Goal: Task Accomplishment & Management: Complete application form

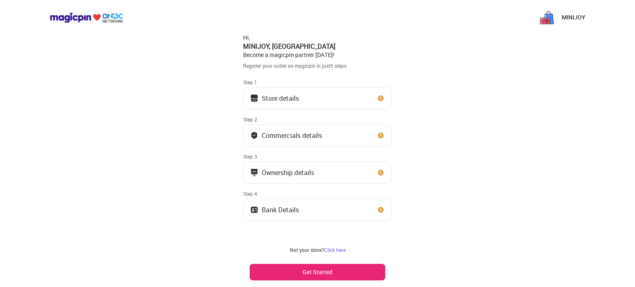
click at [347, 105] on button "Store details" at bounding box center [317, 98] width 149 height 22
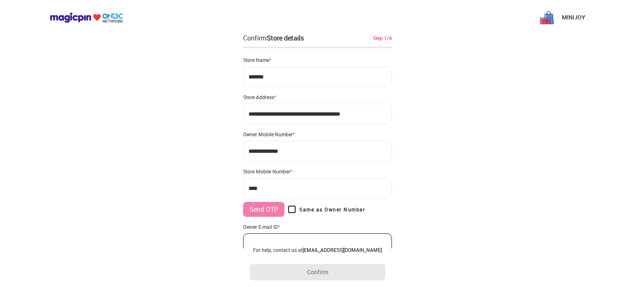
type input "**********"
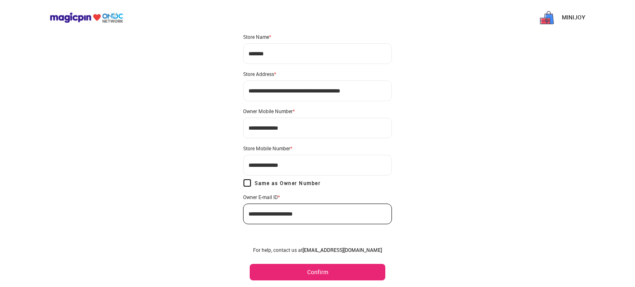
scroll to position [33, 0]
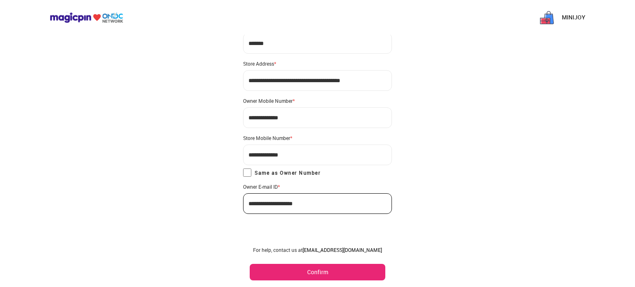
click at [306, 274] on button "Confirm" at bounding box center [318, 272] width 136 height 17
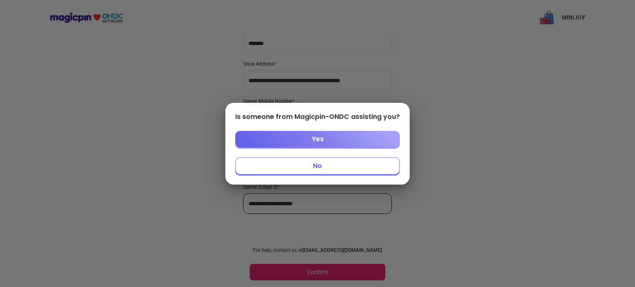
click at [313, 165] on button "No" at bounding box center [317, 165] width 165 height 17
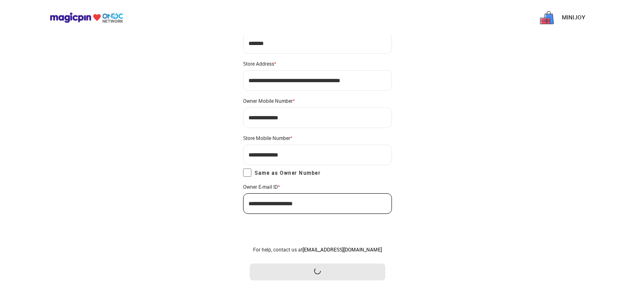
scroll to position [0, 0]
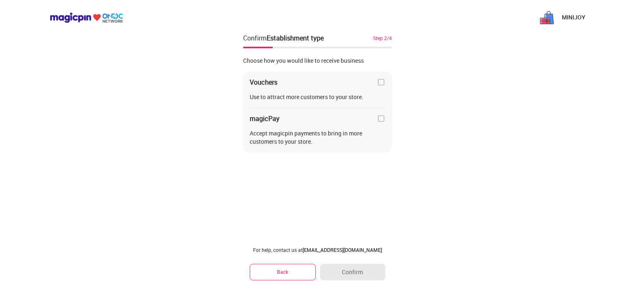
click at [375, 119] on div "magicPay" at bounding box center [318, 119] width 136 height 8
click at [380, 82] on img at bounding box center [381, 82] width 8 height 8
click at [379, 120] on img at bounding box center [381, 119] width 8 height 8
click at [344, 272] on button "Confirm" at bounding box center [352, 272] width 65 height 17
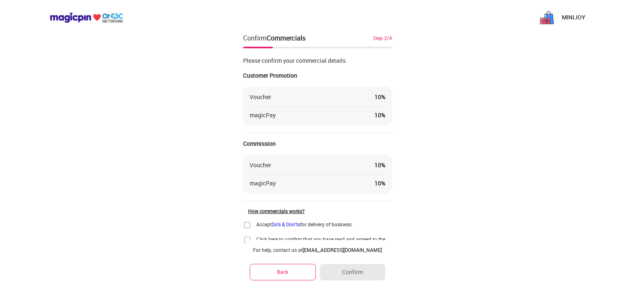
click at [250, 224] on img at bounding box center [247, 225] width 8 height 8
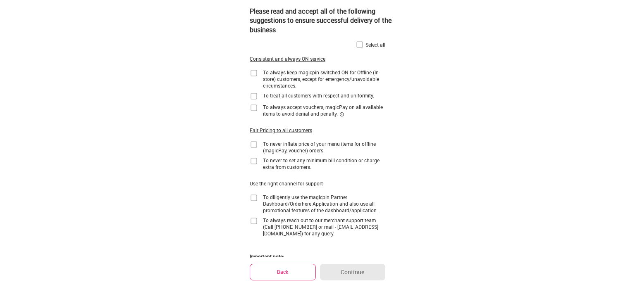
click at [357, 44] on img at bounding box center [360, 45] width 8 height 8
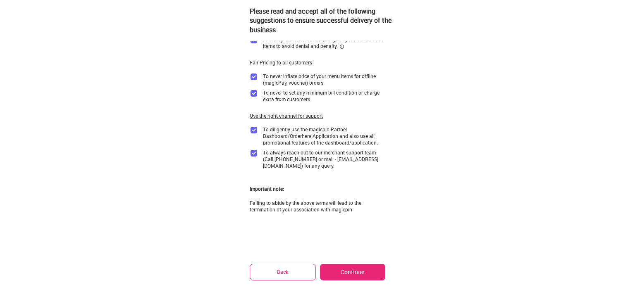
scroll to position [81, 0]
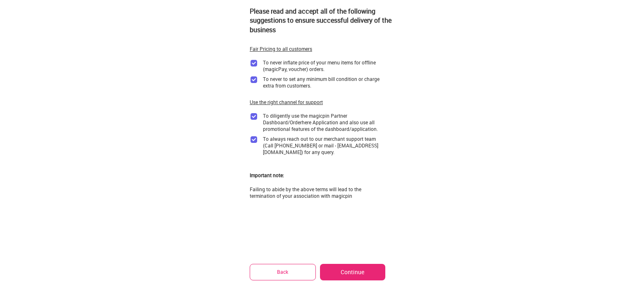
click at [347, 265] on button "Continue" at bounding box center [352, 272] width 65 height 17
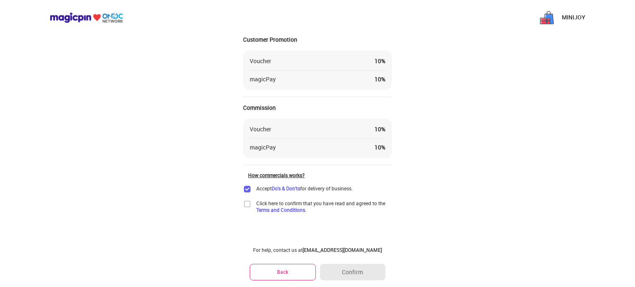
click at [247, 203] on img at bounding box center [247, 204] width 8 height 8
click at [359, 273] on button "Confirm" at bounding box center [352, 272] width 65 height 17
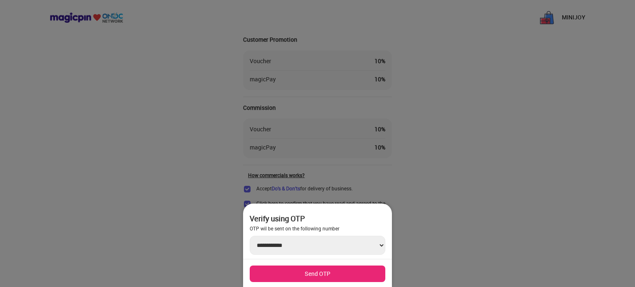
click at [333, 275] on button "Send OTP" at bounding box center [318, 274] width 136 height 17
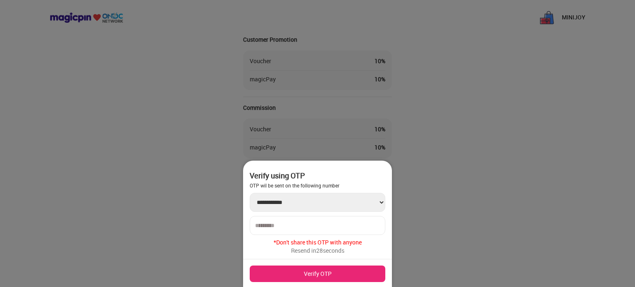
click at [323, 226] on input "number" at bounding box center [317, 225] width 125 height 7
type input "******"
click at [326, 267] on button "Verify OTP" at bounding box center [318, 274] width 136 height 17
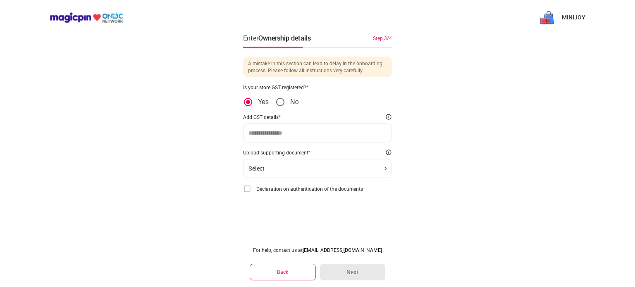
scroll to position [0, 0]
click at [270, 128] on div at bounding box center [317, 133] width 149 height 19
click at [272, 134] on input at bounding box center [317, 133] width 138 height 7
type input "**********"
click at [289, 169] on div "Select" at bounding box center [317, 168] width 138 height 7
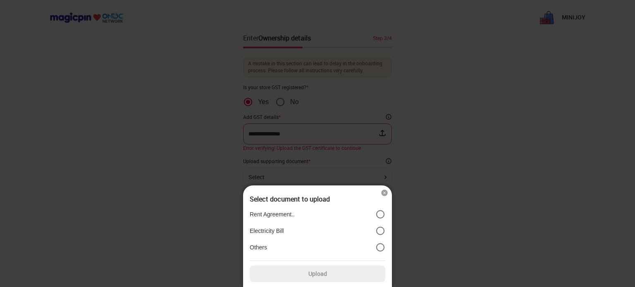
click at [279, 227] on p "Electricity Bill" at bounding box center [267, 230] width 34 height 7
click at [421, 235] on div at bounding box center [317, 143] width 635 height 287
click at [387, 193] on img at bounding box center [384, 193] width 8 height 8
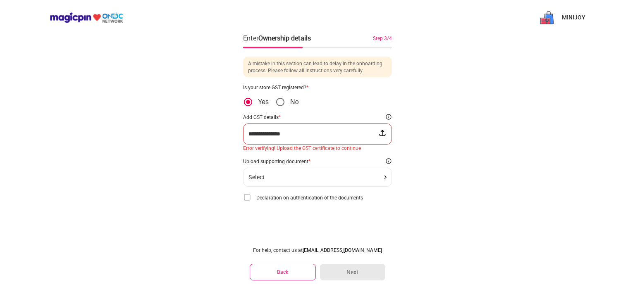
click at [381, 132] on img at bounding box center [382, 133] width 8 height 8
click at [0, 0] on input "file" at bounding box center [0, 0] width 0 height 0
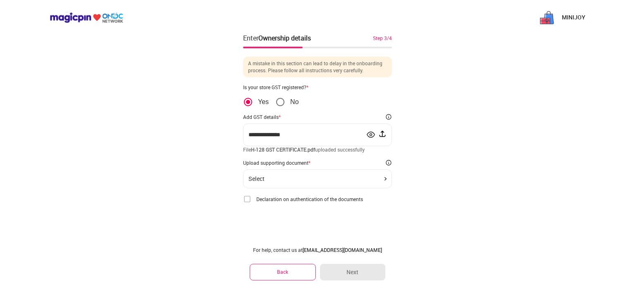
click at [307, 184] on div "Select" at bounding box center [317, 178] width 149 height 19
click at [382, 183] on div "Select" at bounding box center [317, 178] width 149 height 19
click at [382, 179] on div "Select" at bounding box center [317, 179] width 138 height 7
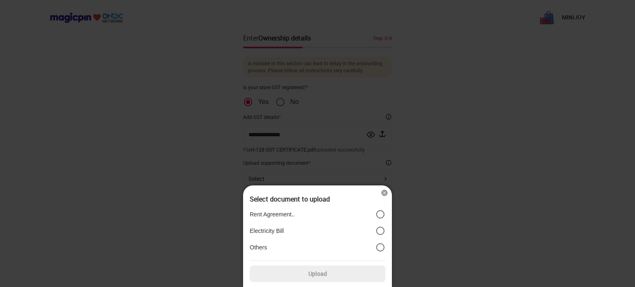
click at [346, 228] on label "Electricity Bill" at bounding box center [318, 231] width 136 height 10
click at [357, 277] on label "Upload" at bounding box center [318, 274] width 136 height 17
click at [0, 0] on input "Upload" at bounding box center [0, 0] width 0 height 0
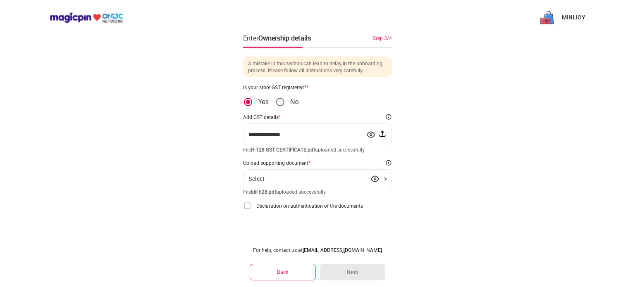
click at [250, 208] on img at bounding box center [247, 206] width 8 height 8
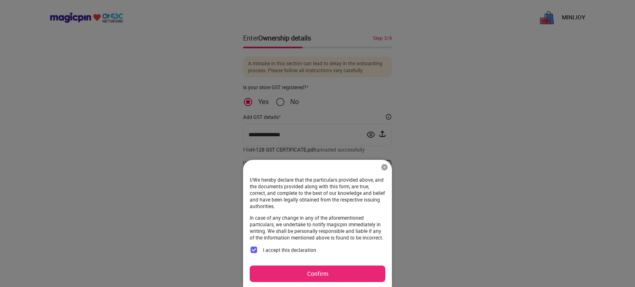
click at [349, 277] on button "Confirm" at bounding box center [318, 274] width 136 height 17
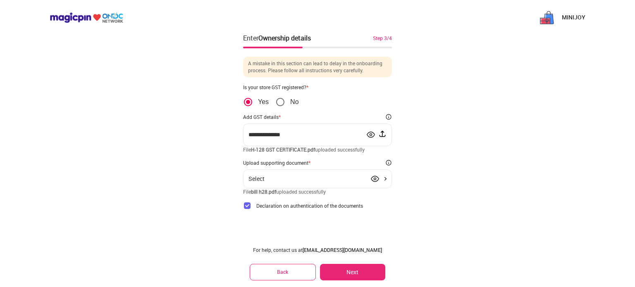
click at [350, 272] on button "Next" at bounding box center [352, 272] width 65 height 17
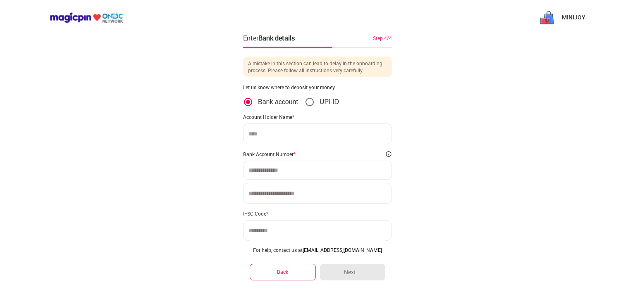
click at [262, 138] on input at bounding box center [317, 134] width 149 height 21
type input "**********"
click at [273, 173] on input at bounding box center [317, 170] width 138 height 7
type input "**********"
click at [253, 187] on input at bounding box center [317, 193] width 149 height 21
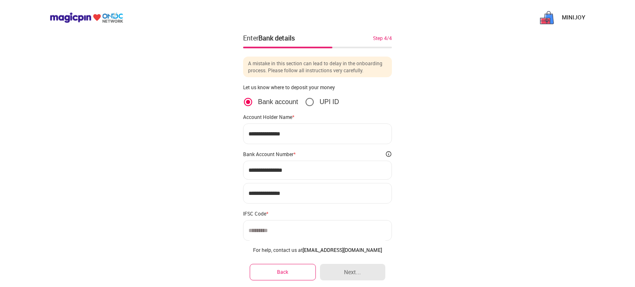
type input "**********"
click at [276, 172] on input "**********" at bounding box center [317, 170] width 138 height 7
type input "**********"
click at [295, 227] on input at bounding box center [317, 230] width 149 height 21
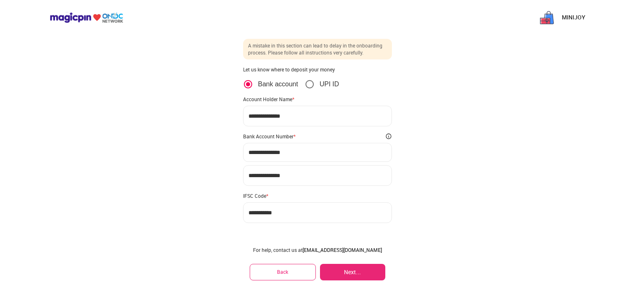
scroll to position [27, 0]
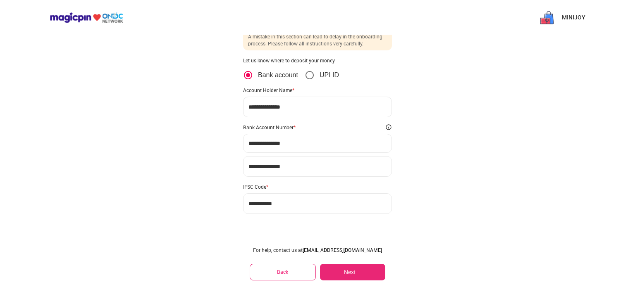
type input "**********"
click at [328, 272] on button "Next..." at bounding box center [352, 272] width 65 height 17
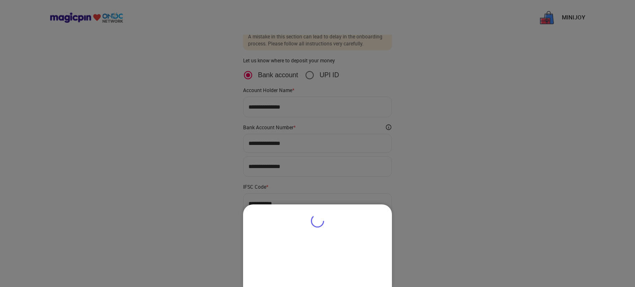
type input "**********"
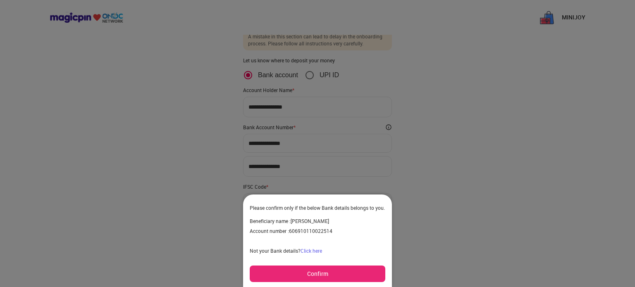
click at [293, 279] on button "Confirm" at bounding box center [318, 274] width 136 height 17
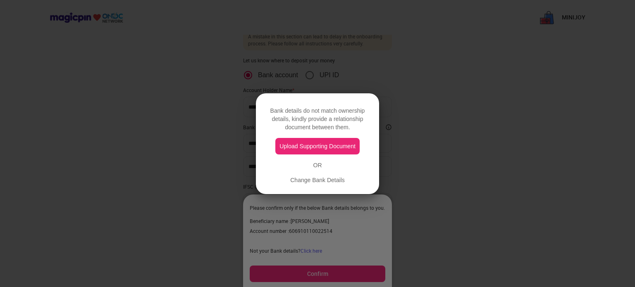
click at [323, 153] on button "Upload Supporting Document" at bounding box center [317, 146] width 84 height 17
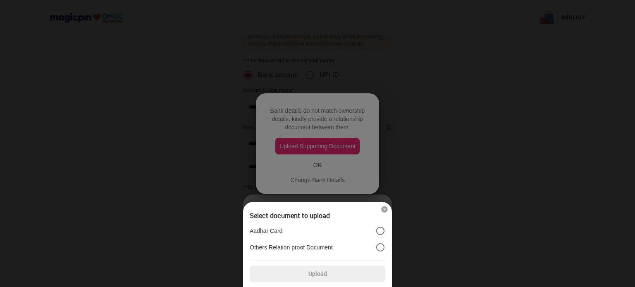
click at [328, 227] on label "Aadhar Card" at bounding box center [318, 231] width 136 height 10
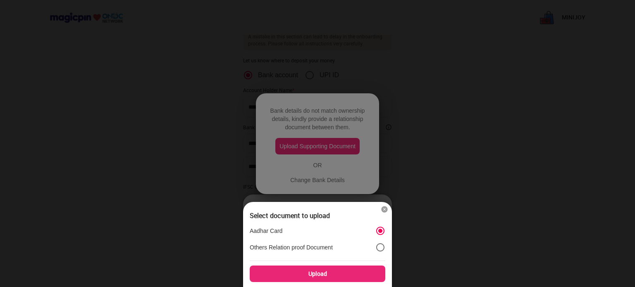
click at [344, 267] on div "Upload" at bounding box center [318, 274] width 136 height 17
click at [0, 0] on input "Upload" at bounding box center [0, 0] width 0 height 0
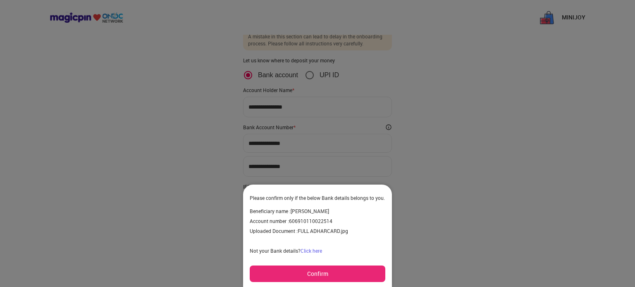
click at [292, 270] on button "Confirm" at bounding box center [318, 274] width 136 height 17
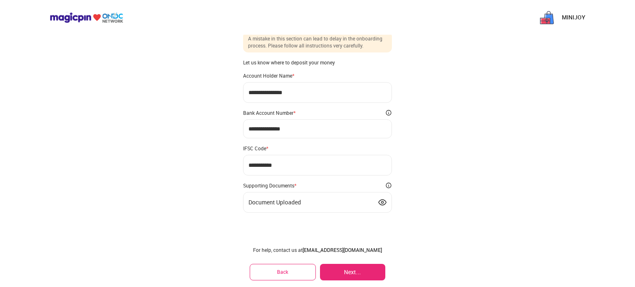
scroll to position [24, 0]
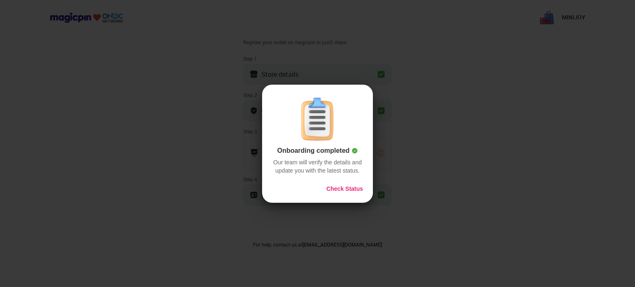
click at [344, 188] on button "Check Status" at bounding box center [344, 189] width 37 height 8
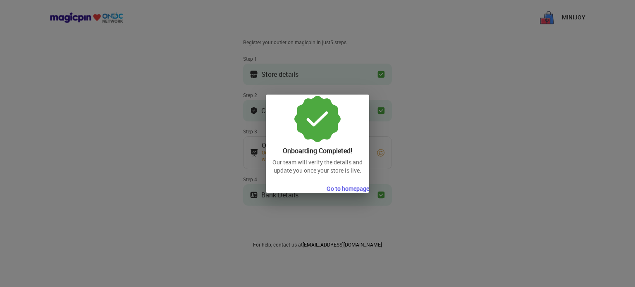
click at [344, 188] on button "Go to homepage" at bounding box center [348, 189] width 43 height 8
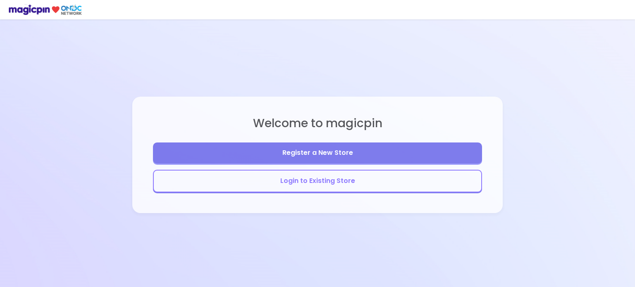
click at [327, 183] on button "Login to Existing Store" at bounding box center [317, 181] width 329 height 23
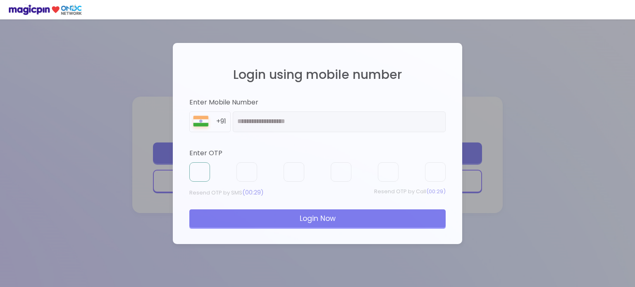
click at [201, 172] on input "text" at bounding box center [199, 172] width 21 height 20
type input "*"
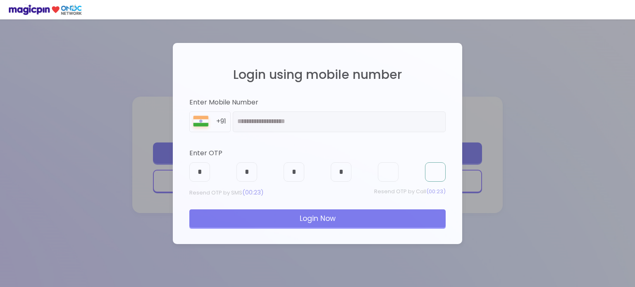
type input "*"
click at [241, 217] on div "Login Now" at bounding box center [317, 219] width 256 height 18
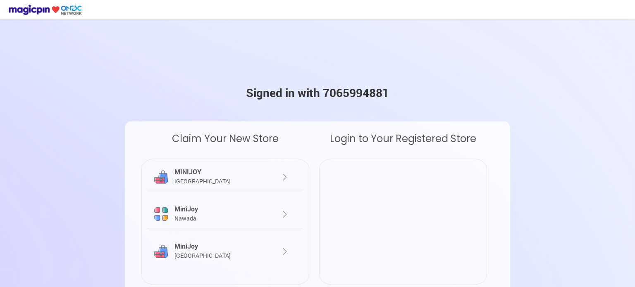
click at [196, 182] on span "[GEOGRAPHIC_DATA]" at bounding box center [202, 181] width 56 height 8
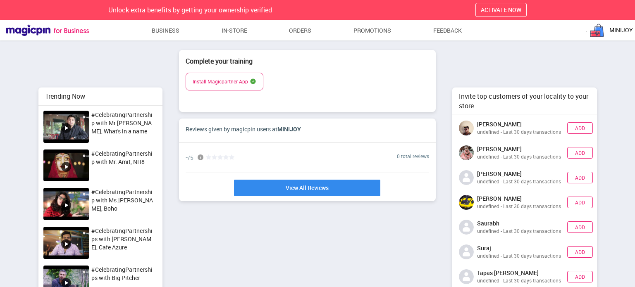
scroll to position [200, 150]
click at [521, 89] on div "Invite top customers of your locality to your store" at bounding box center [524, 102] width 145 height 28
click at [481, 14] on button "ACTIVATE NOW" at bounding box center [500, 10] width 51 height 14
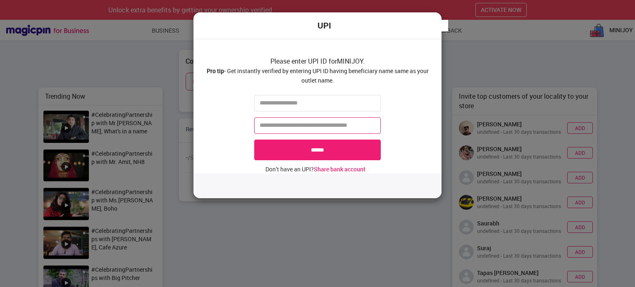
click at [306, 130] on input "tel" at bounding box center [317, 125] width 126 height 17
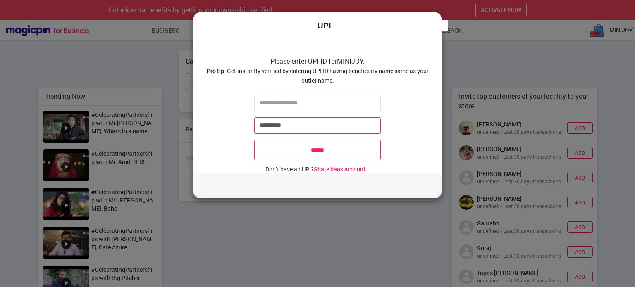
type input "**********"
click at [314, 151] on input "******" at bounding box center [317, 150] width 126 height 21
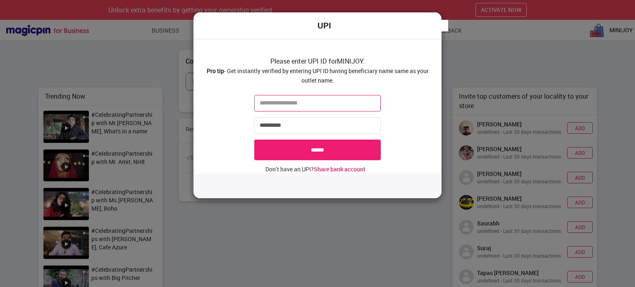
click at [306, 105] on input "text" at bounding box center [317, 103] width 126 height 17
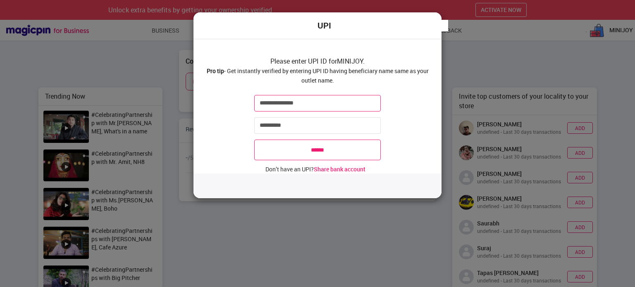
type input "**********"
click at [310, 145] on input "******" at bounding box center [317, 150] width 126 height 21
